Goal: Task Accomplishment & Management: Use online tool/utility

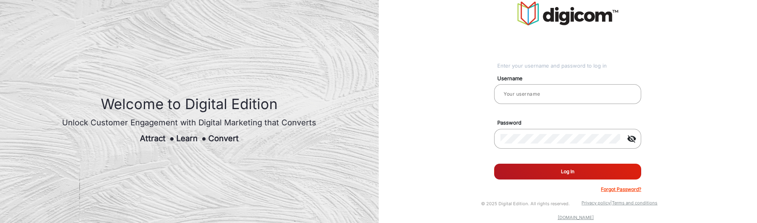
type input "[PERSON_NAME]"
click at [593, 169] on button "Log In" at bounding box center [567, 172] width 147 height 16
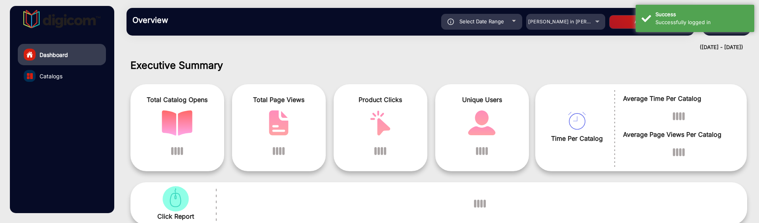
scroll to position [6, 0]
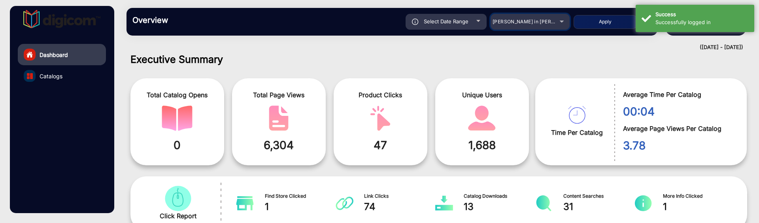
click at [542, 25] on div "[PERSON_NAME] in [PERSON_NAME]" at bounding box center [524, 21] width 63 height 9
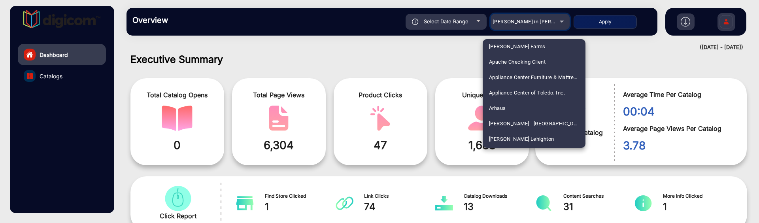
scroll to position [346, 0]
click at [611, 61] on div at bounding box center [379, 111] width 759 height 223
